Goal: Complete application form: Complete application form

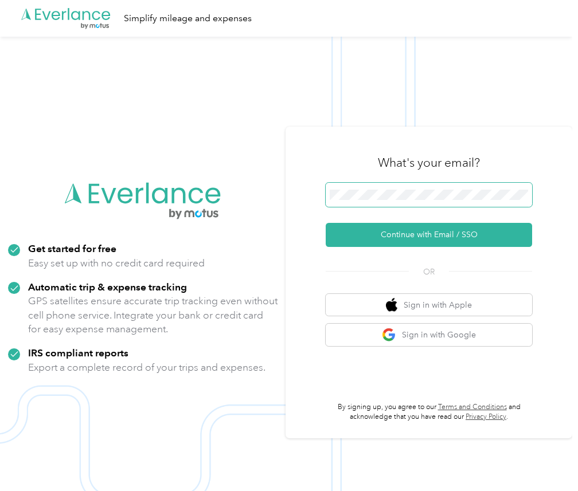
click at [361, 187] on span at bounding box center [429, 195] width 206 height 24
click at [365, 187] on span at bounding box center [429, 195] width 206 height 24
click at [326, 223] on button "Continue with Email / SSO" at bounding box center [429, 235] width 206 height 24
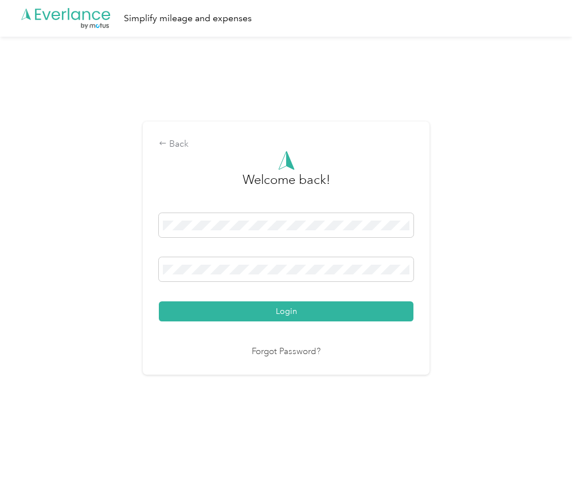
click at [159, 302] on button "Login" at bounding box center [286, 312] width 255 height 20
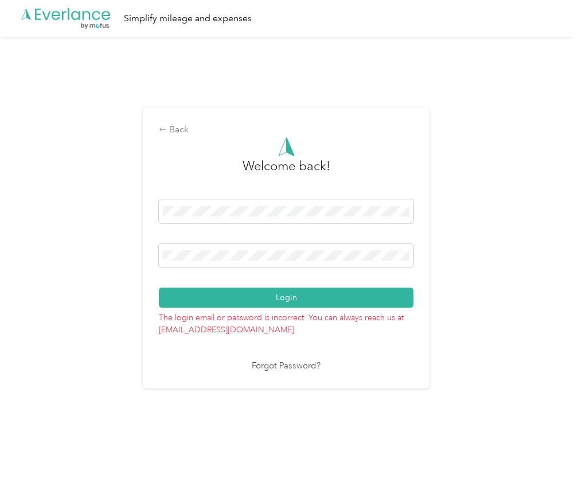
click at [159, 288] on button "Login" at bounding box center [286, 298] width 255 height 20
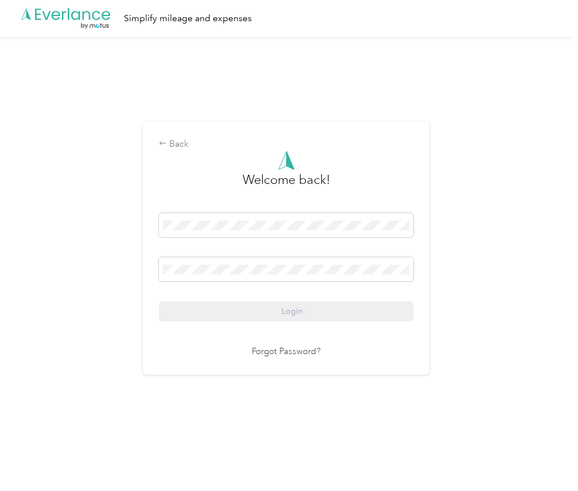
click at [416, 367] on div "Back Welcome back! Login Forgot Password?" at bounding box center [286, 248] width 287 height 253
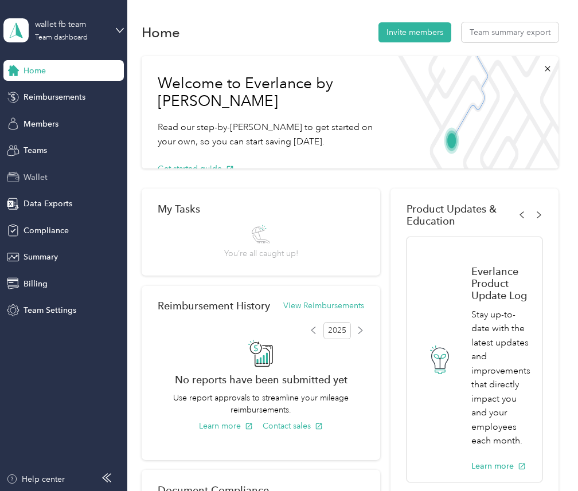
click at [78, 173] on div "Wallet" at bounding box center [63, 177] width 120 height 21
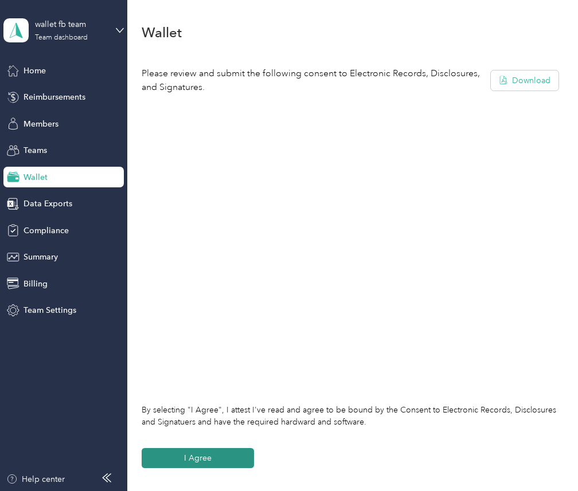
click at [206, 456] on button "I Agree" at bounding box center [198, 458] width 112 height 20
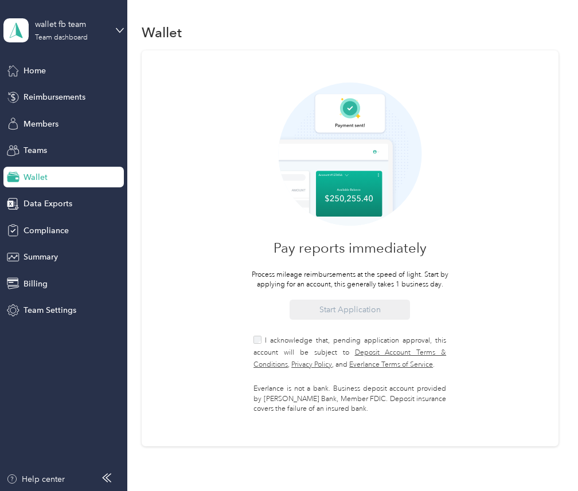
click at [269, 345] on label "I acknowledge that, pending application approval, this account will be subject …" at bounding box center [349, 352] width 193 height 36
click at [332, 312] on button "Start Application" at bounding box center [349, 310] width 120 height 20
